Goal: Information Seeking & Learning: Learn about a topic

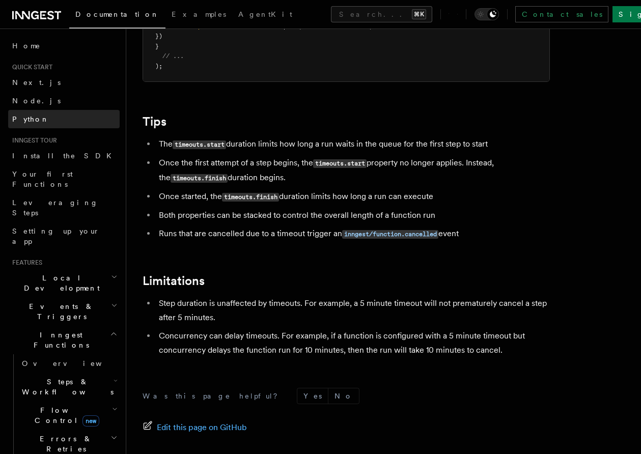
click at [63, 117] on link "Python" at bounding box center [64, 119] width 112 height 18
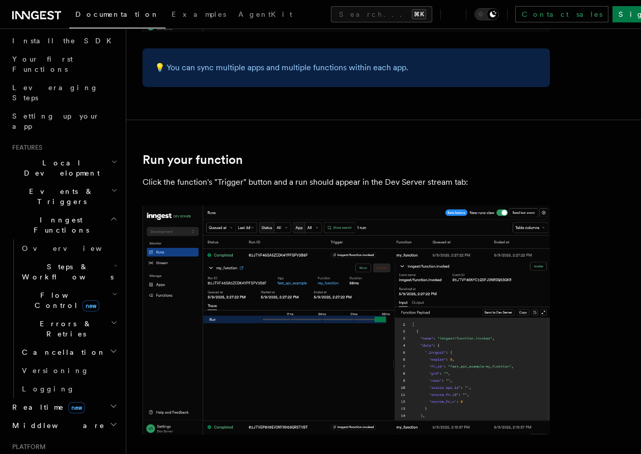
scroll to position [118, 0]
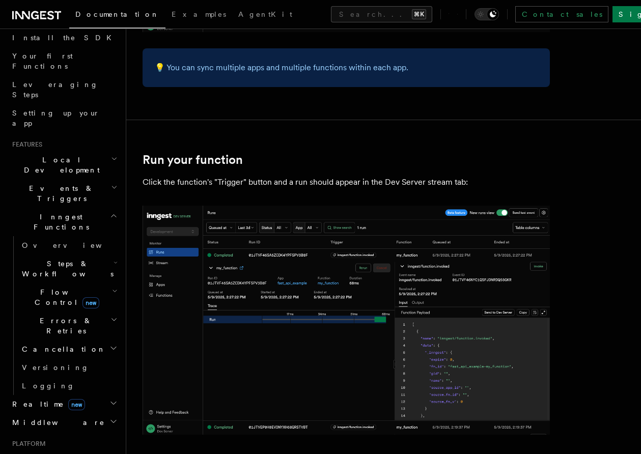
click at [65, 183] on span "Events & Triggers" at bounding box center [59, 193] width 103 height 20
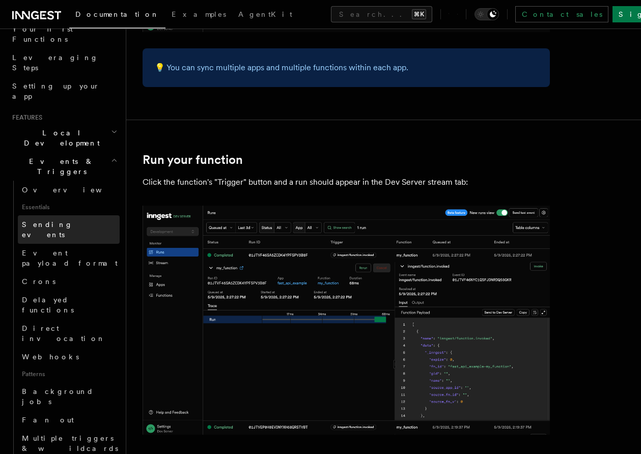
scroll to position [146, 0]
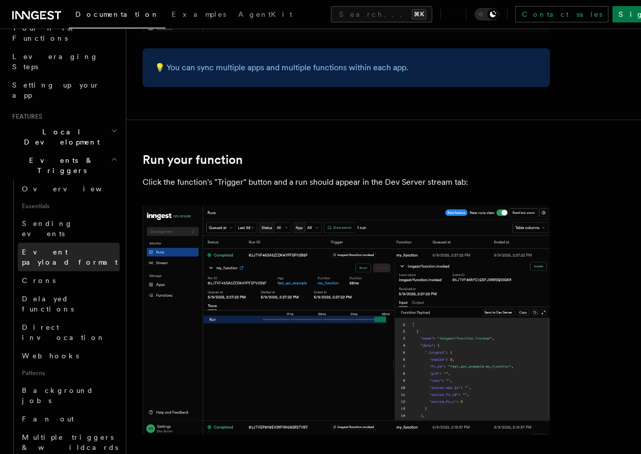
click at [58, 248] on span "Event payload format" at bounding box center [70, 257] width 96 height 18
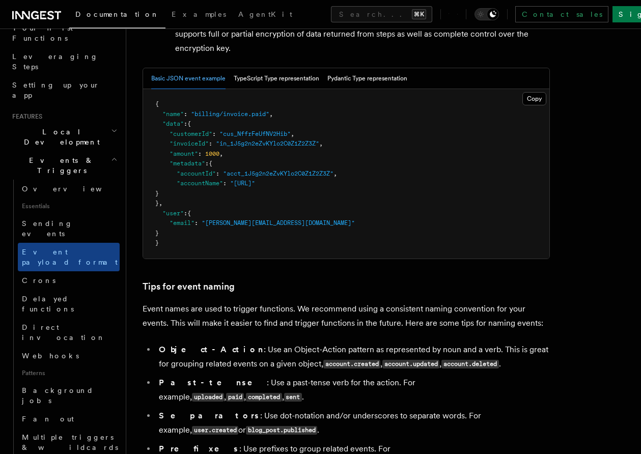
scroll to position [589, 0]
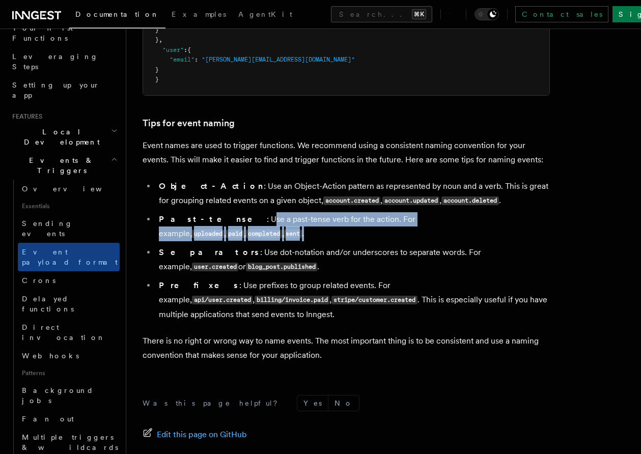
drag, startPoint x: 208, startPoint y: 223, endPoint x: 515, endPoint y: 223, distance: 307.6
click at [515, 223] on li "Past-tense : Use a past-tense verb for the action. For example, uploaded , paid…" at bounding box center [353, 226] width 394 height 29
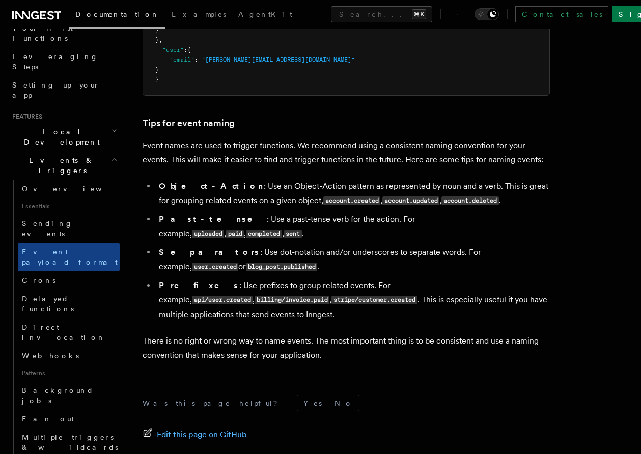
drag, startPoint x: 198, startPoint y: 241, endPoint x: 365, endPoint y: 243, distance: 167.5
click at [365, 245] on li "Separators : Use dot-notation and/or underscores to separate words. For example…" at bounding box center [353, 259] width 394 height 29
drag, startPoint x: 365, startPoint y: 243, endPoint x: 288, endPoint y: 243, distance: 76.9
click at [288, 245] on li "Separators : Use dot-notation and/or underscores to separate words. For example…" at bounding box center [353, 259] width 394 height 29
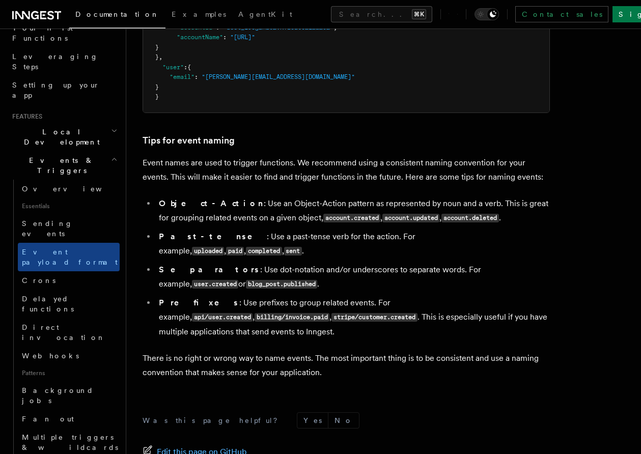
scroll to position [574, 0]
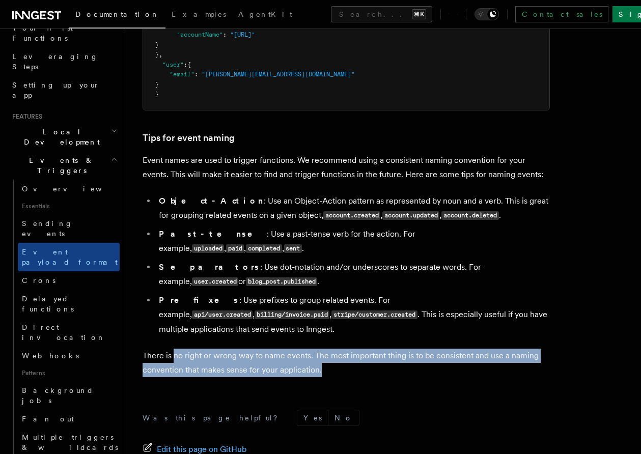
drag, startPoint x: 175, startPoint y: 349, endPoint x: 363, endPoint y: 367, distance: 188.2
click at [363, 367] on p "There is no right or wrong way to name events. The most important thing is to b…" at bounding box center [346, 363] width 407 height 29
drag, startPoint x: 363, startPoint y: 367, endPoint x: 146, endPoint y: 339, distance: 218.1
click at [146, 339] on article "Features Events & Triggers Event payload format The event payload is a JSON obj…" at bounding box center [384, 25] width 482 height 1109
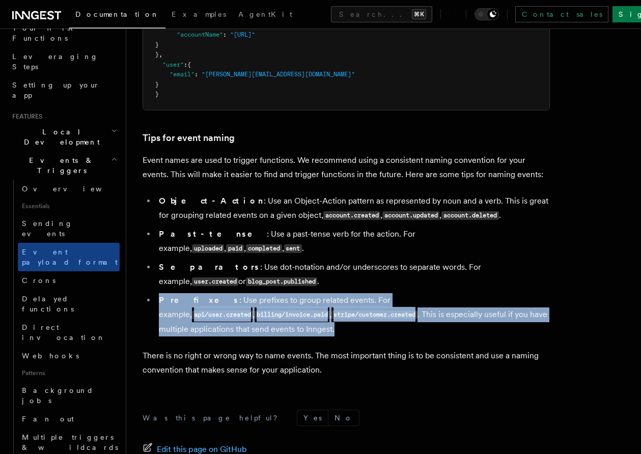
drag, startPoint x: 160, startPoint y: 291, endPoint x: 300, endPoint y: 319, distance: 143.2
click at [300, 319] on li "Prefixes : Use prefixes to group related events. For example, api/user.created …" at bounding box center [353, 314] width 394 height 43
click at [300, 318] on li "Prefixes : Use prefixes to group related events. For example, api/user.created …" at bounding box center [353, 314] width 394 height 43
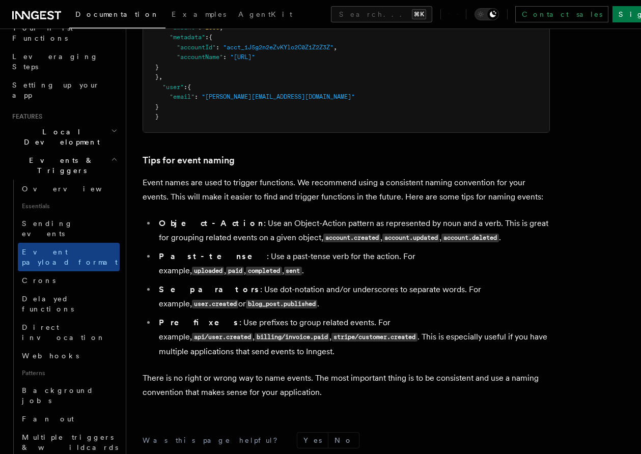
scroll to position [550, 0]
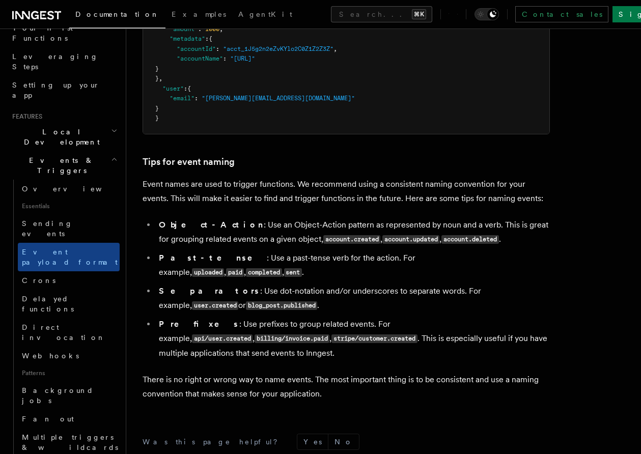
click at [299, 317] on li "Prefixes : Use prefixes to group related events. For example, api/user.created …" at bounding box center [353, 338] width 394 height 43
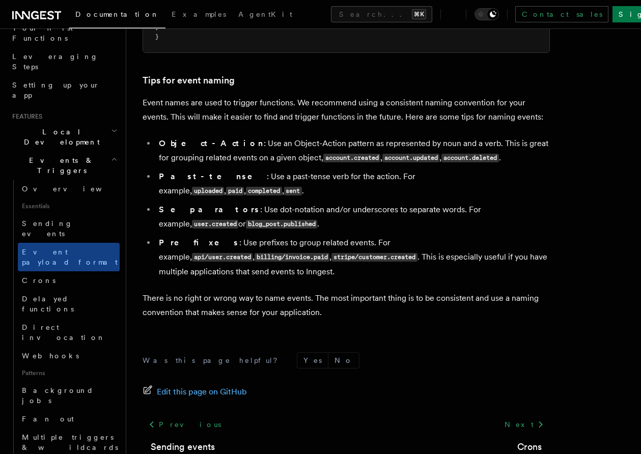
scroll to position [626, 0]
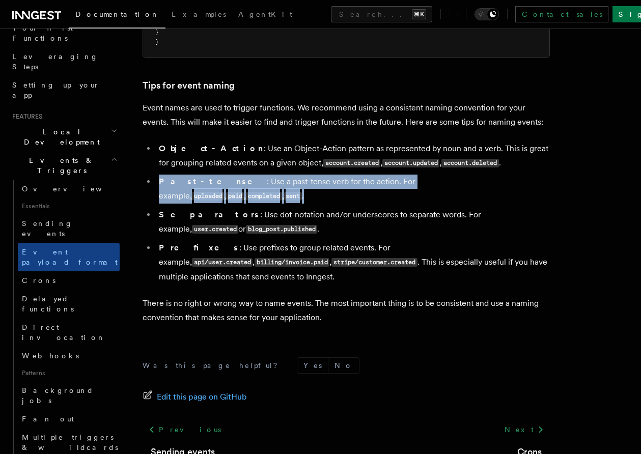
drag, startPoint x: 158, startPoint y: 183, endPoint x: 516, endPoint y: 184, distance: 358.0
click at [516, 184] on li "Past-tense : Use a past-tense verb for the action. For example, uploaded , paid…" at bounding box center [353, 189] width 394 height 29
copy li "Past-tense : Use a past-tense verb for the action. For example, uploaded , paid…"
click at [127, 85] on icon at bounding box center [126, 86] width 10 height 10
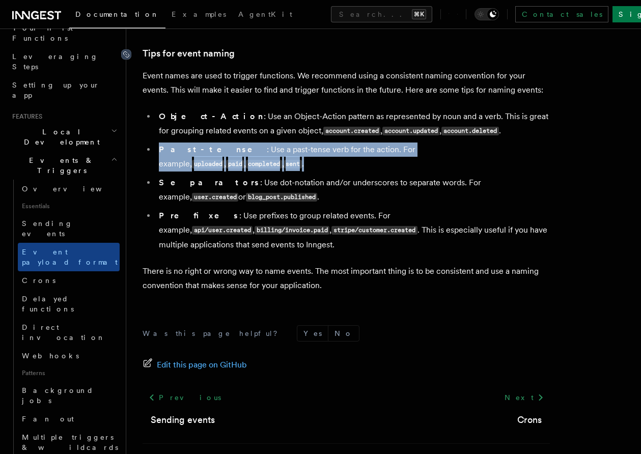
click at [127, 56] on icon at bounding box center [126, 54] width 10 height 10
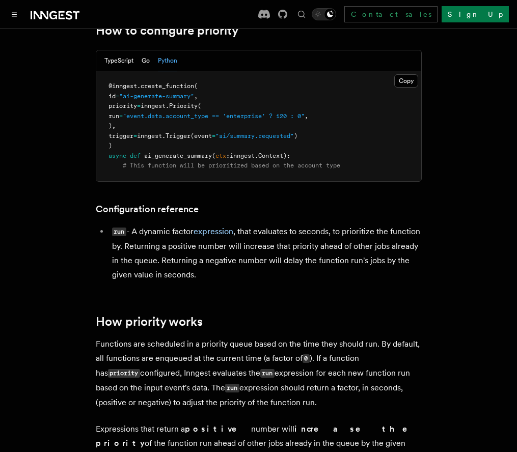
scroll to position [253, 0]
